Goal: Task Accomplishment & Management: Use online tool/utility

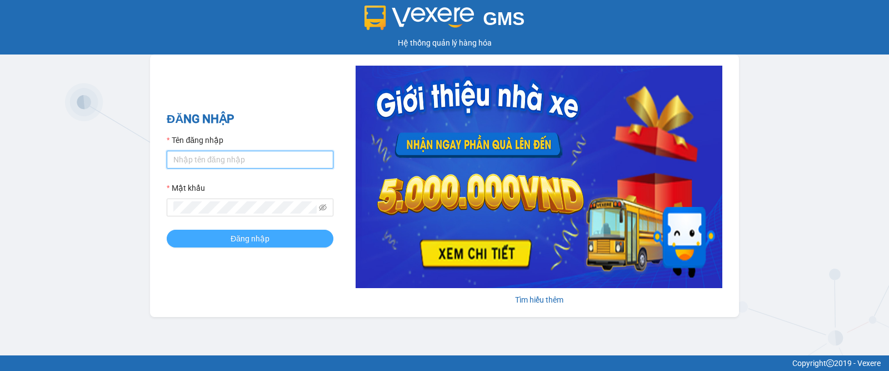
type input "tuongvan.quehuong"
click at [250, 241] on span "Đăng nhập" at bounding box center [250, 238] width 39 height 12
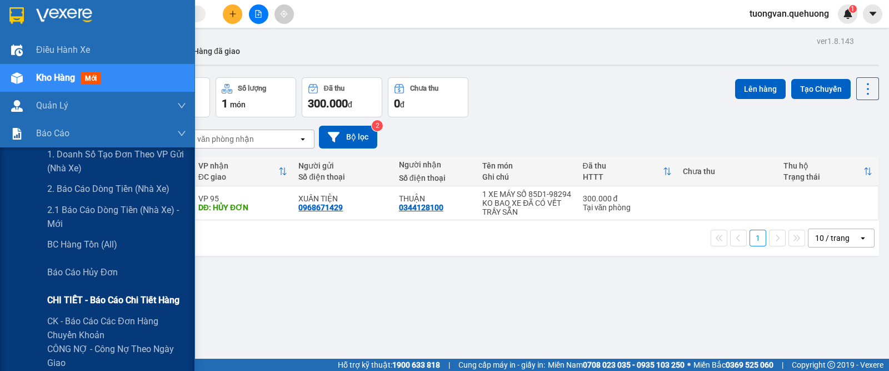
scroll to position [69, 0]
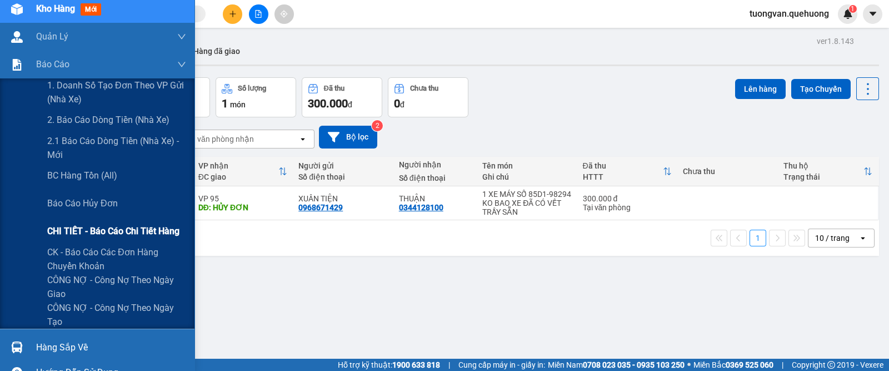
click at [145, 230] on span "CHI TIẾT - Báo cáo chi tiết hàng" at bounding box center [113, 231] width 132 height 14
